Goal: Entertainment & Leisure: Consume media (video, audio)

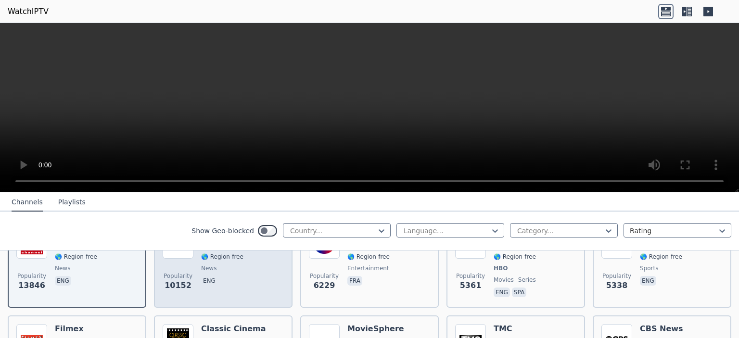
scroll to position [96, 0]
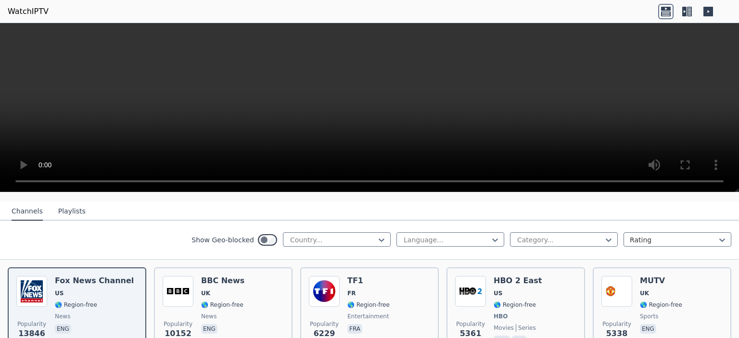
click at [421, 221] on div "Show Geo-blocked Country... Language... Category... Rating" at bounding box center [369, 240] width 739 height 39
click at [424, 235] on div at bounding box center [447, 240] width 88 height 10
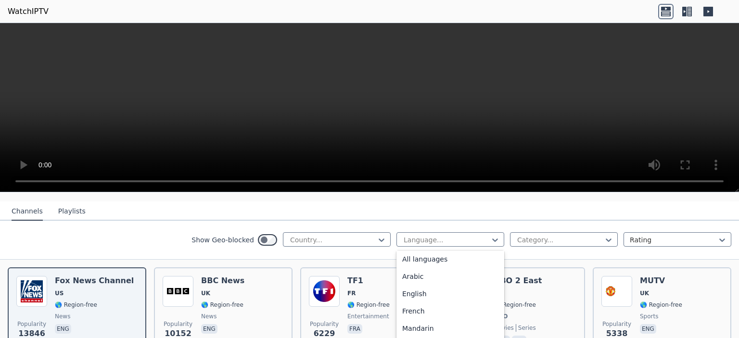
scroll to position [0, 0]
click at [412, 305] on div "French" at bounding box center [450, 313] width 108 height 17
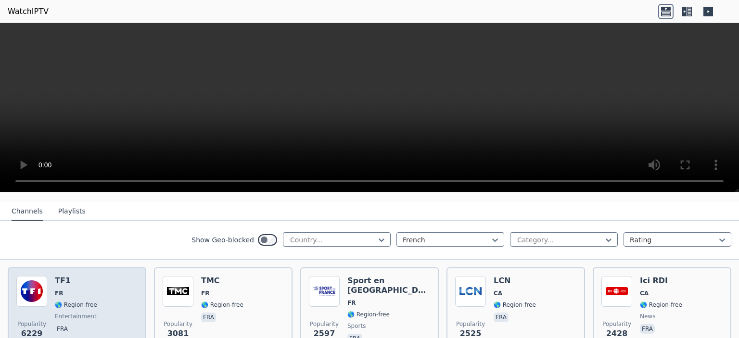
click at [64, 290] on span "FR" at bounding box center [76, 294] width 42 height 8
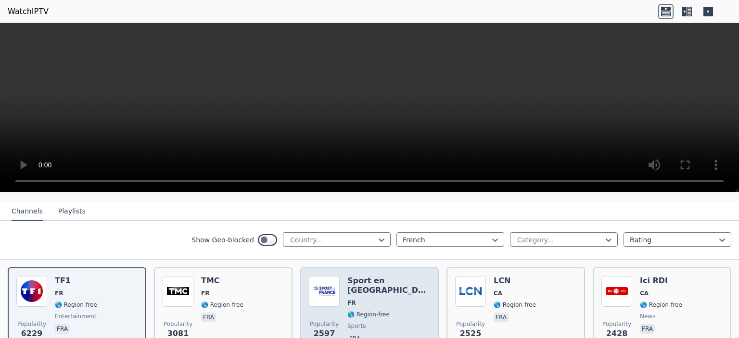
scroll to position [289, 0]
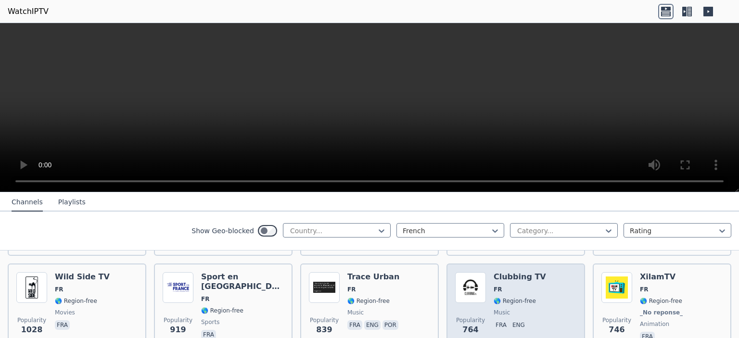
click at [475, 283] on img at bounding box center [470, 287] width 31 height 31
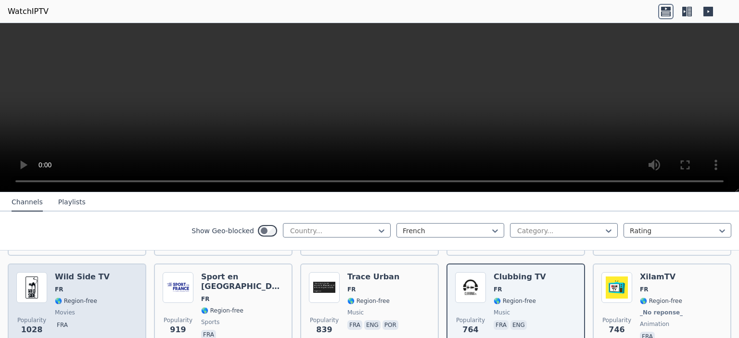
click at [92, 274] on div "Wild Side TV FR 🌎 Region-free movies fra" at bounding box center [82, 307] width 55 height 71
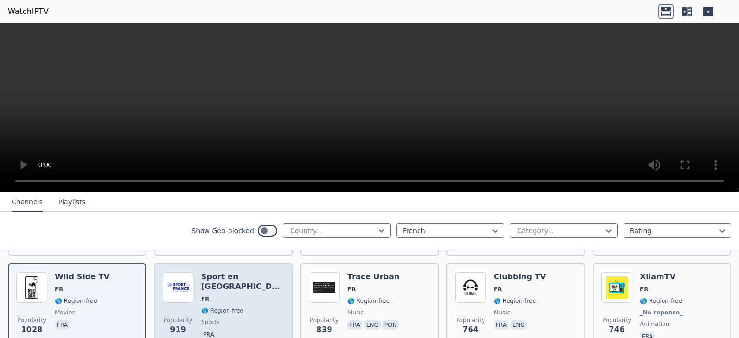
click at [204, 264] on div "Popularity 919 Sport en [GEOGRAPHIC_DATA] FR 🌎 Region-free sports fra" at bounding box center [223, 308] width 139 height 89
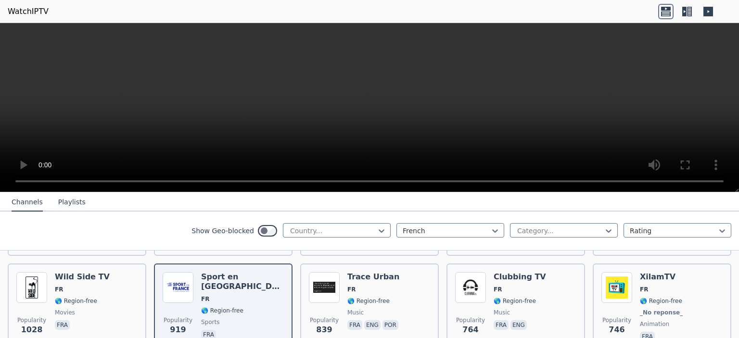
click at [684, 7] on icon at bounding box center [684, 12] width 4 height 10
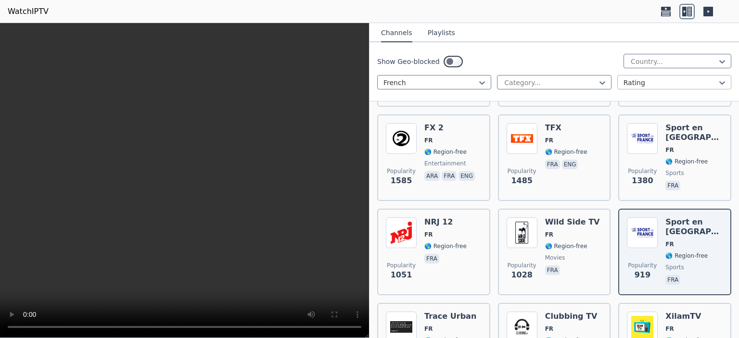
click at [638, 82] on div at bounding box center [671, 83] width 94 height 10
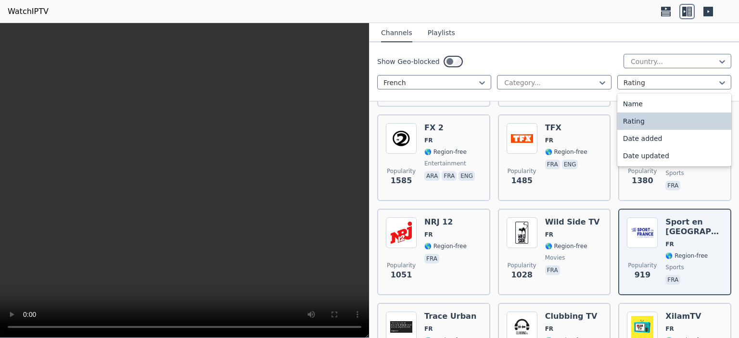
click at [639, 122] on div "Rating" at bounding box center [674, 121] width 114 height 17
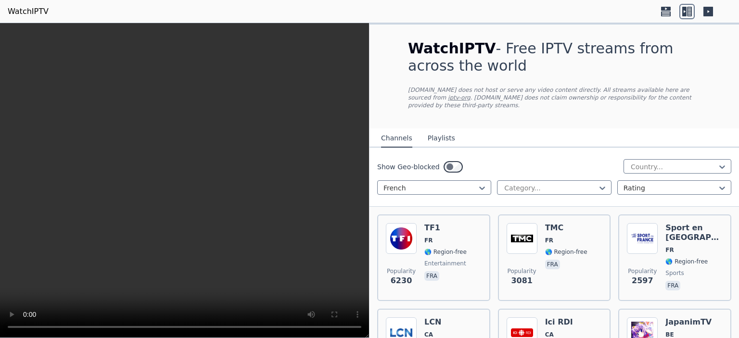
click at [626, 150] on div "Show Geo-blocked Country... French Category... option Rating, selected. Rating" at bounding box center [555, 177] width 370 height 59
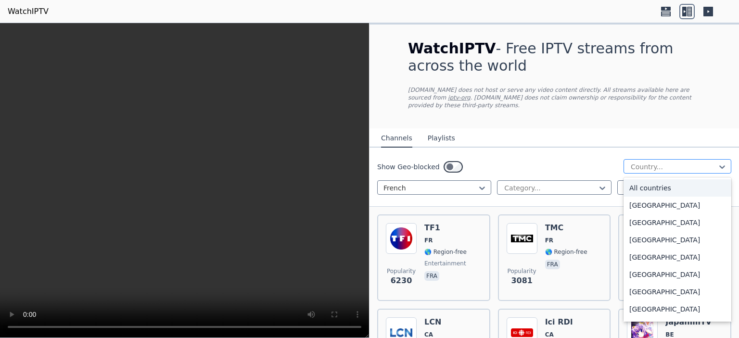
click at [634, 162] on div at bounding box center [674, 167] width 88 height 10
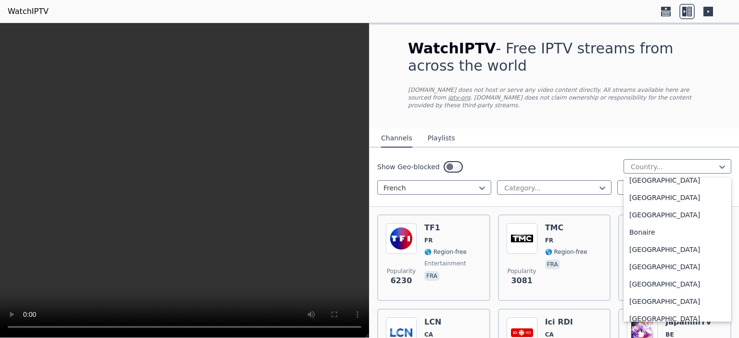
scroll to position [481, 0]
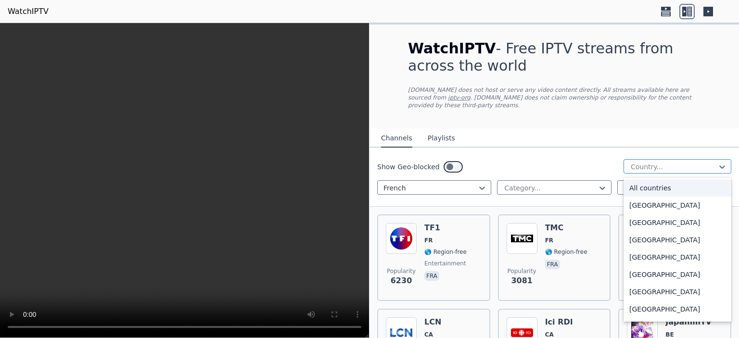
click at [669, 162] on div at bounding box center [674, 167] width 88 height 10
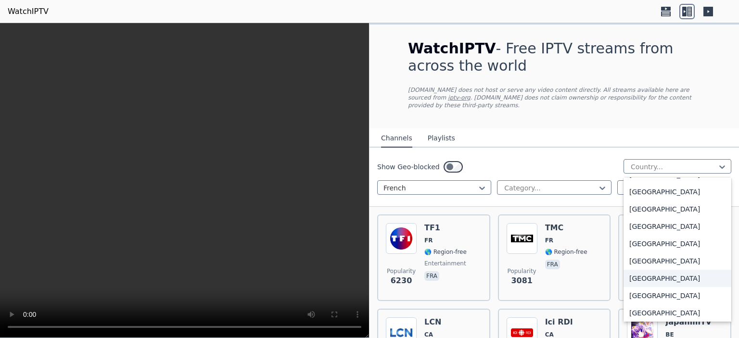
click at [643, 271] on div "[GEOGRAPHIC_DATA]" at bounding box center [678, 278] width 108 height 17
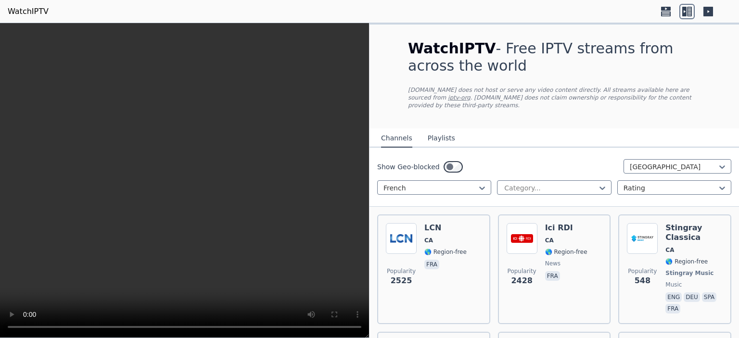
scroll to position [144, 0]
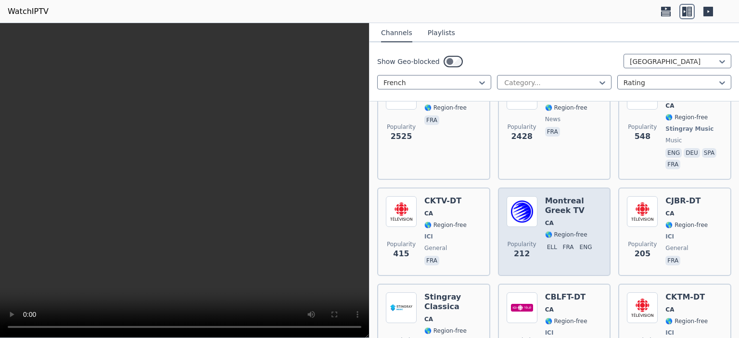
click at [571, 219] on span "CA" at bounding box center [573, 223] width 57 height 8
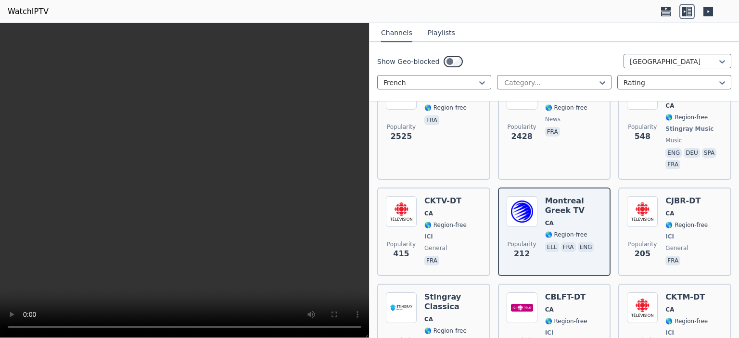
click at [436, 37] on button "Playlists" at bounding box center [441, 33] width 27 height 18
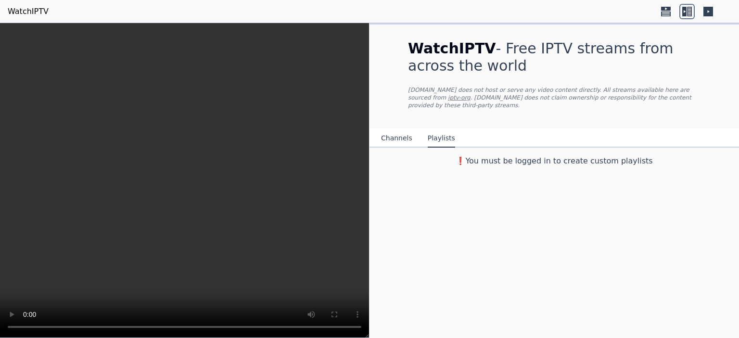
scroll to position [0, 0]
click at [396, 129] on button "Channels" at bounding box center [396, 138] width 31 height 18
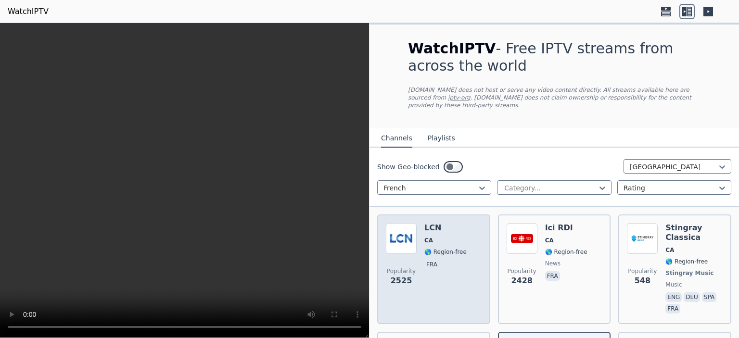
click at [477, 260] on div "Popularity 2525 LCN CA 🌎 Region-free fra" at bounding box center [434, 269] width 96 height 92
